Goal: Entertainment & Leisure: Consume media (video, audio)

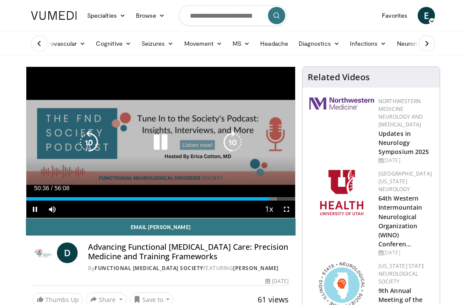
click at [86, 142] on icon "Video Player" at bounding box center [89, 142] width 24 height 24
click at [85, 140] on icon "Video Player" at bounding box center [89, 142] width 24 height 24
click at [82, 136] on icon "Video Player" at bounding box center [89, 142] width 24 height 24
click at [87, 138] on icon "Video Player" at bounding box center [89, 142] width 24 height 24
click at [83, 141] on icon "Video Player" at bounding box center [89, 142] width 24 height 24
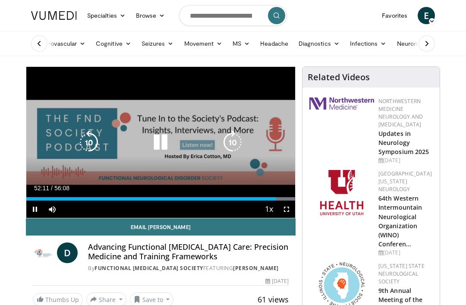
click at [162, 141] on icon "Video Player" at bounding box center [160, 142] width 24 height 24
click at [159, 144] on icon "Video Player" at bounding box center [160, 142] width 24 height 24
